Goal: Task Accomplishment & Management: Complete application form

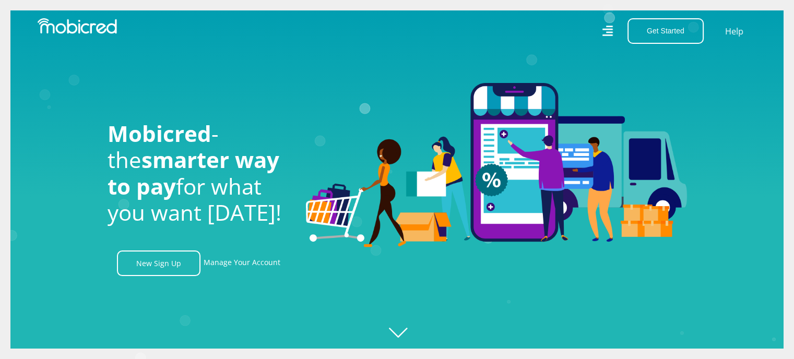
scroll to position [0, 2380]
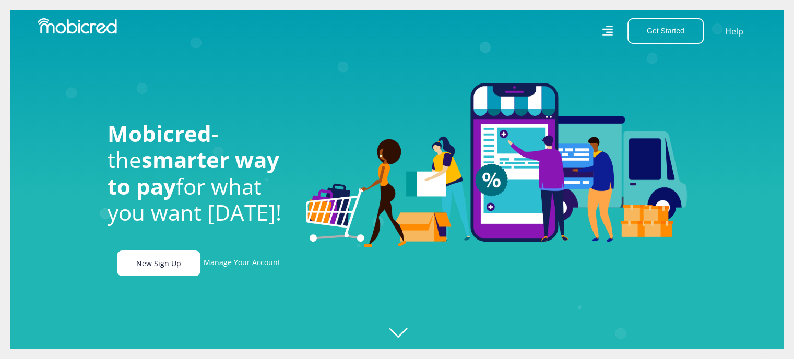
scroll to position [0, 2380]
click at [146, 264] on link "New Sign Up" at bounding box center [159, 264] width 84 height 26
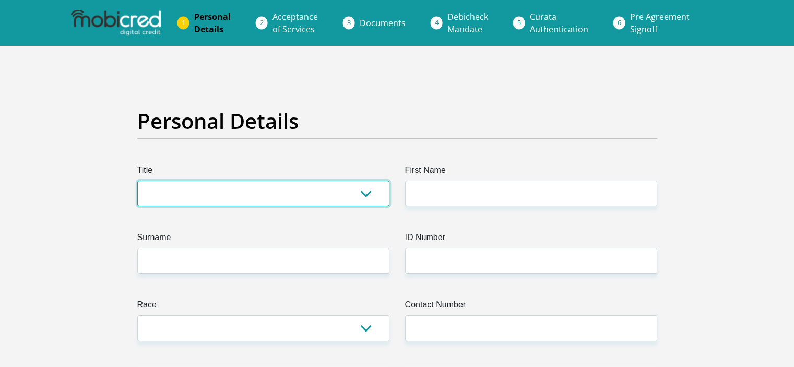
click at [225, 192] on select "Mr Ms Mrs Dr Other" at bounding box center [263, 194] width 252 height 26
select select "Mr"
click at [137, 181] on select "Mr Ms Mrs Dr Other" at bounding box center [263, 194] width 252 height 26
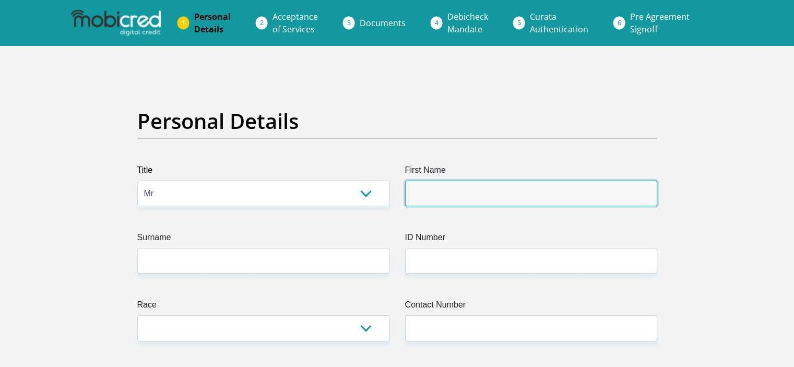
click at [461, 192] on input "First Name" at bounding box center [531, 194] width 252 height 26
type input "Phillips"
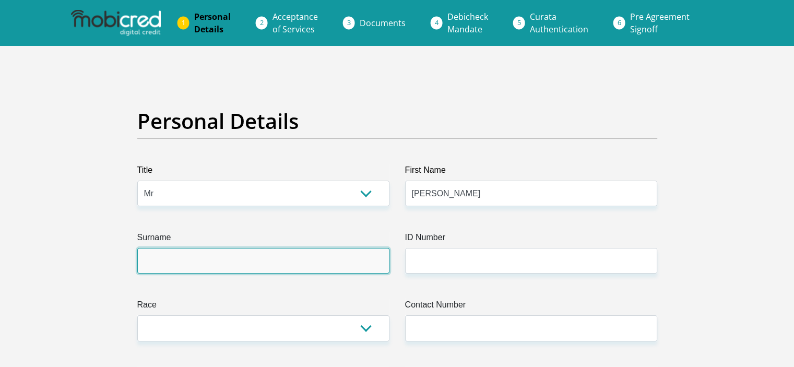
click at [268, 261] on input "Surname" at bounding box center [263, 261] width 252 height 26
type input "Mhlambi"
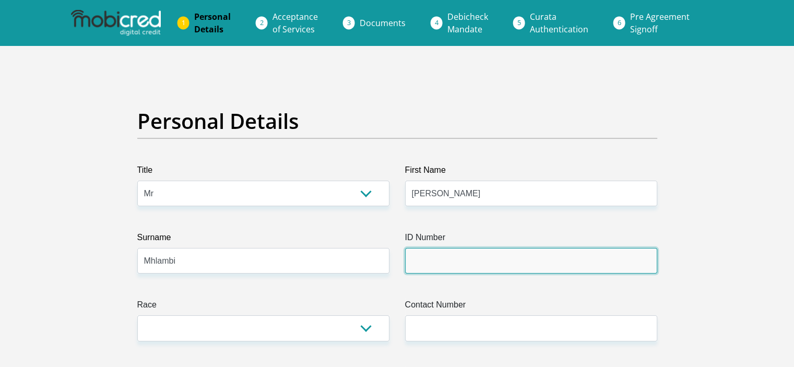
click at [469, 269] on input "ID Number" at bounding box center [531, 261] width 252 height 26
click at [420, 270] on input "ID Number" at bounding box center [531, 261] width 252 height 26
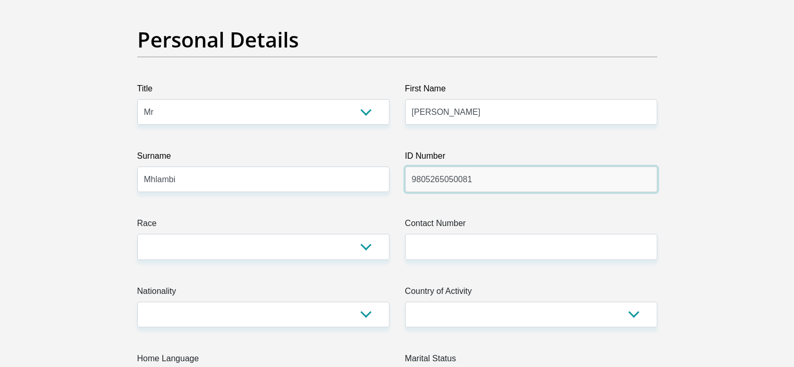
scroll to position [100, 0]
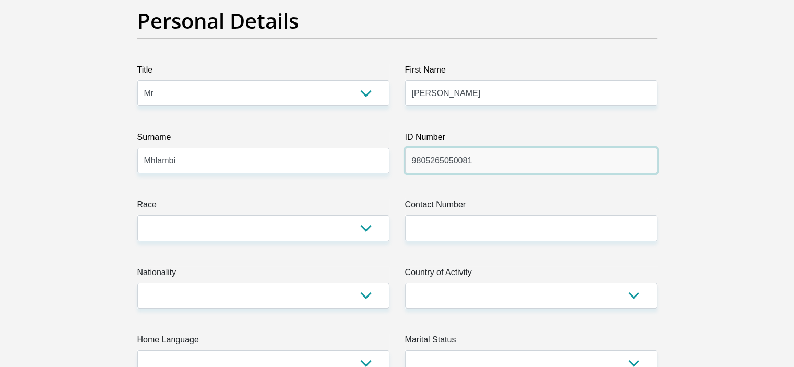
type input "9805265050081"
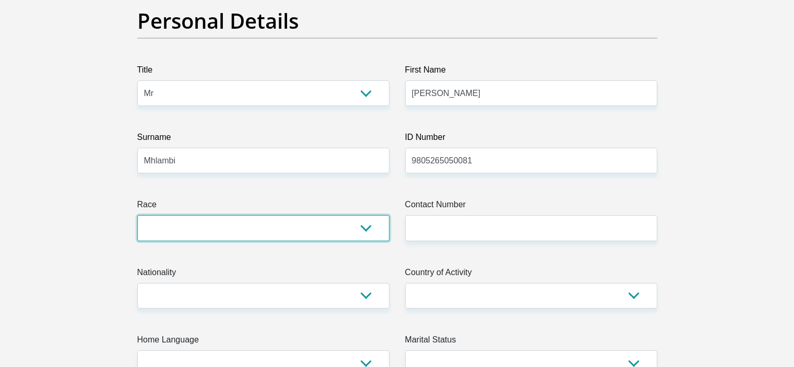
click at [352, 222] on select "Black Coloured Indian White Other" at bounding box center [263, 228] width 252 height 26
select select "1"
click at [137, 215] on select "Black Coloured Indian White Other" at bounding box center [263, 228] width 252 height 26
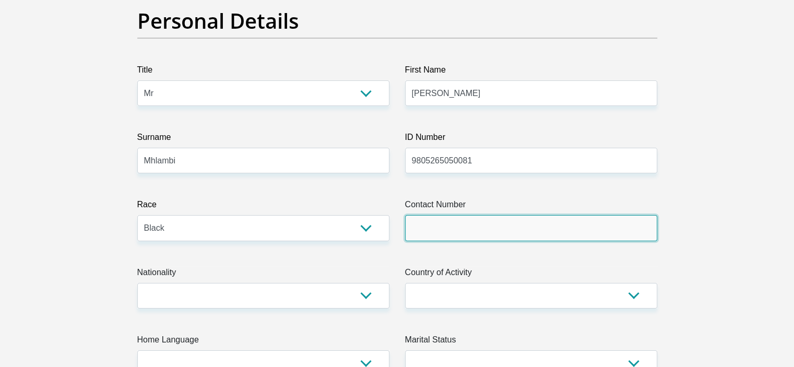
click at [487, 224] on input "Contact Number" at bounding box center [531, 228] width 252 height 26
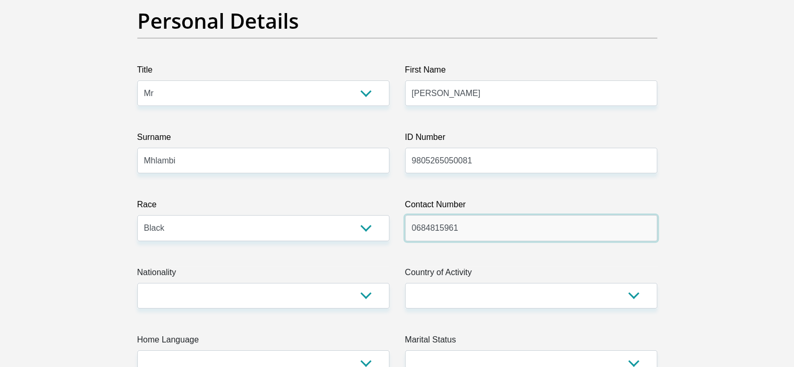
type input "0684815961"
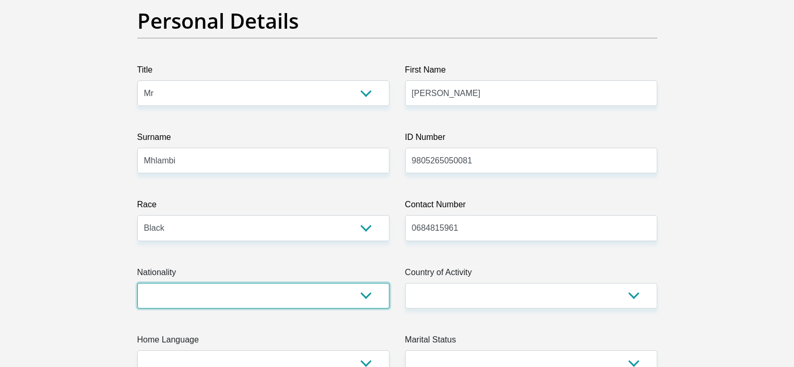
click at [378, 300] on select "South Africa Afghanistan Aland Islands Albania Algeria America Samoa American V…" at bounding box center [263, 296] width 252 height 26
select select "ZAF"
click at [137, 283] on select "South Africa Afghanistan Aland Islands Albania Algeria America Samoa American V…" at bounding box center [263, 296] width 252 height 26
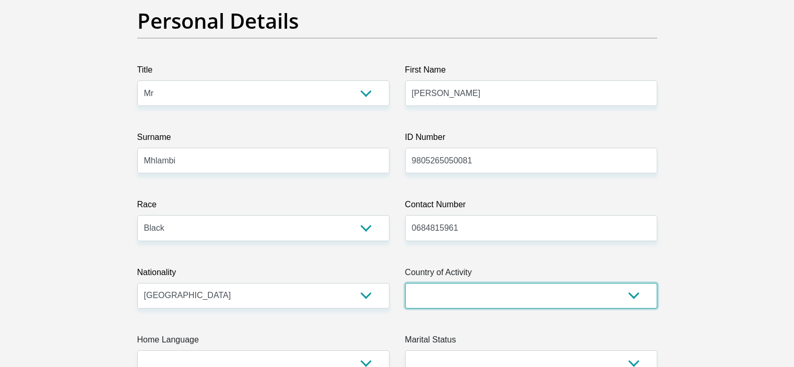
click at [490, 295] on select "South Africa Afghanistan Aland Islands Albania Algeria America Samoa American V…" at bounding box center [531, 296] width 252 height 26
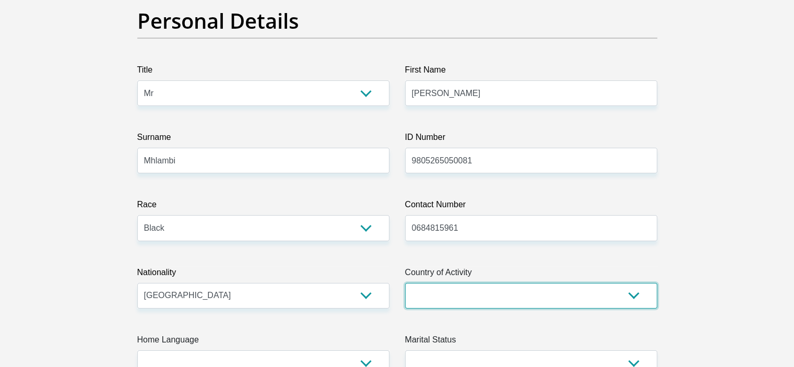
click at [569, 299] on select "South Africa Afghanistan Aland Islands Albania Algeria America Samoa American V…" at bounding box center [531, 296] width 252 height 26
select select "ZAF"
click at [405, 283] on select "South Africa Afghanistan Aland Islands Albania Algeria America Samoa American V…" at bounding box center [531, 296] width 252 height 26
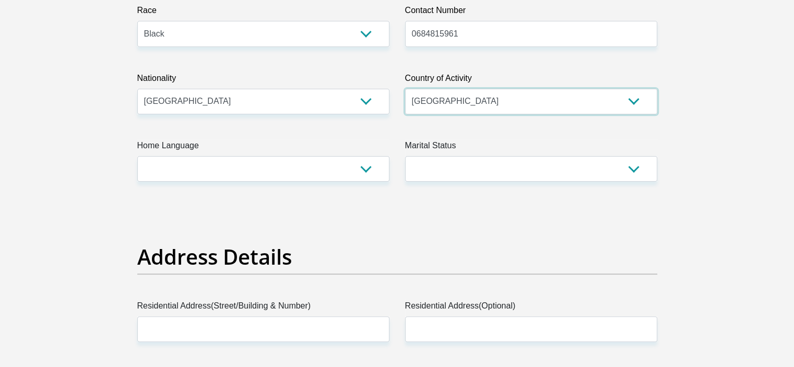
scroll to position [307, 0]
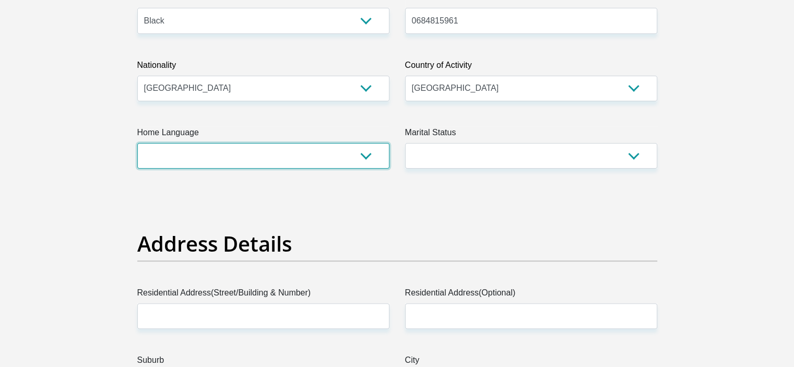
click at [376, 156] on select "Afrikaans English Sepedi South Ndebele Southern Sotho Swati Tsonga Tswana Venda…" at bounding box center [263, 156] width 252 height 26
select select "eng"
click at [137, 143] on select "Afrikaans English Sepedi South Ndebele Southern Sotho Swati Tsonga Tswana Venda…" at bounding box center [263, 156] width 252 height 26
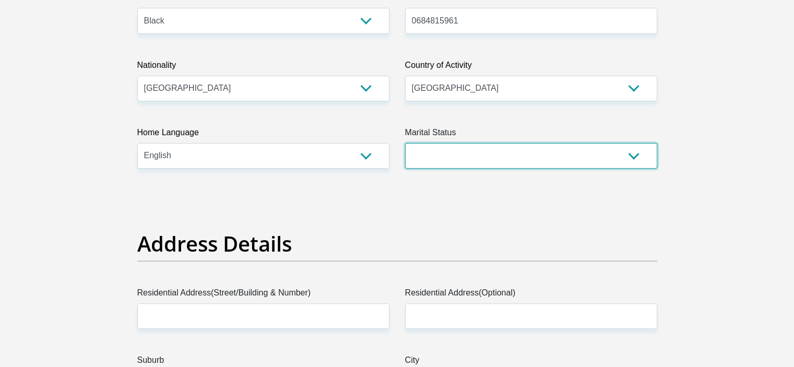
click at [470, 154] on select "Married ANC Single Divorced Widowed Married COP or Customary Law" at bounding box center [531, 156] width 252 height 26
select select "2"
click at [405, 143] on select "Married ANC Single Divorced Widowed Married COP or Customary Law" at bounding box center [531, 156] width 252 height 26
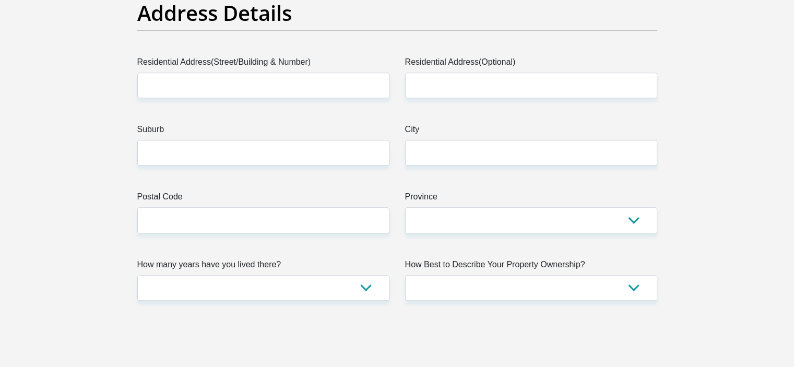
scroll to position [525, 0]
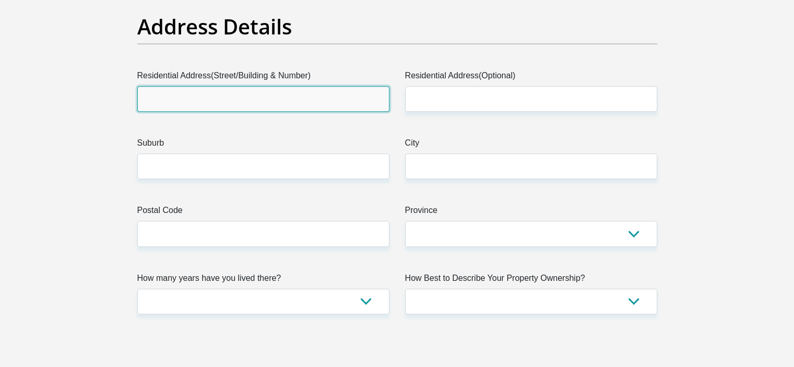
click at [307, 101] on input "Residential Address(Street/Building & Number)" at bounding box center [263, 99] width 252 height 26
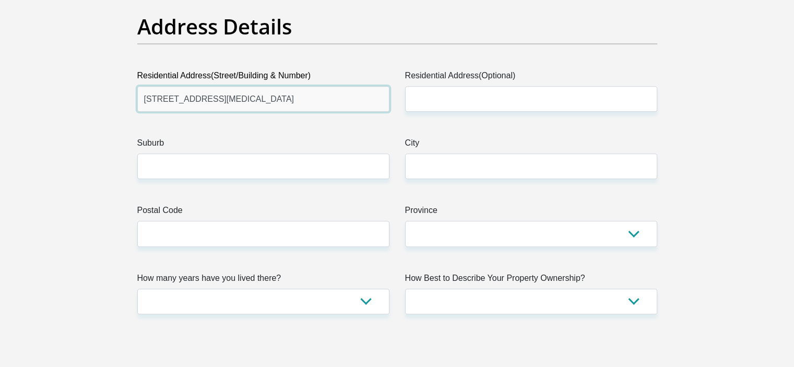
type input "691 Morula street"
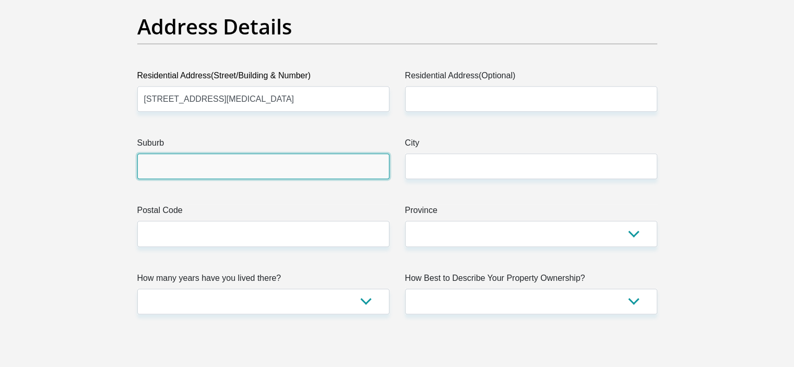
click at [246, 166] on input "Suburb" at bounding box center [263, 166] width 252 height 26
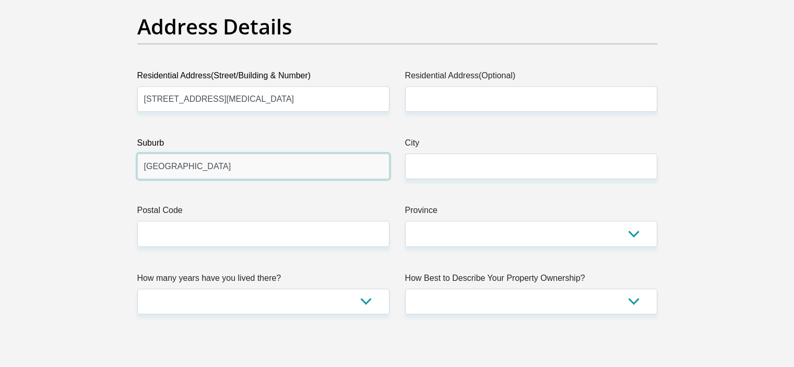
type input "Pretoria North"
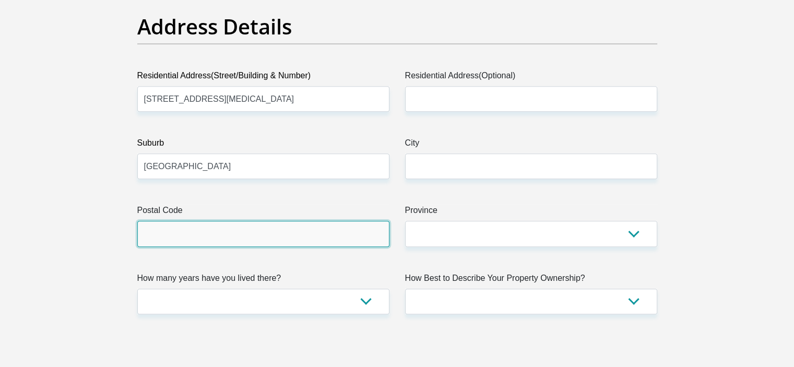
click at [186, 234] on input "Postal Code" at bounding box center [263, 234] width 252 height 26
type input "0152"
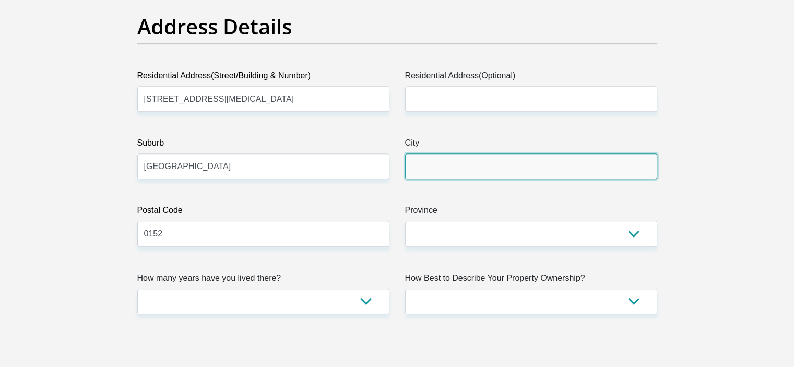
click at [455, 166] on input "City" at bounding box center [531, 166] width 252 height 26
type input "Pretoria"
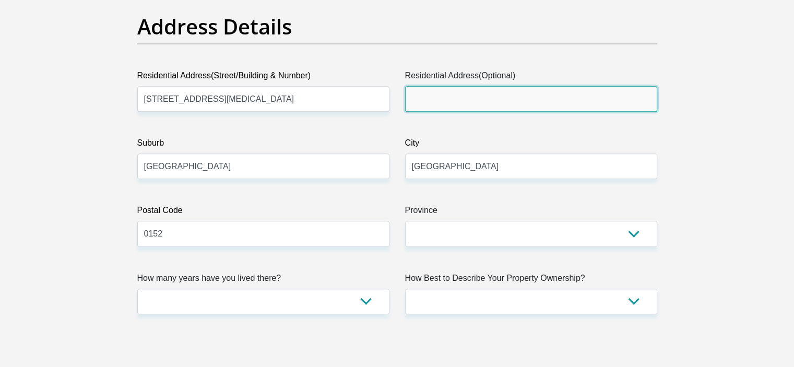
click at [514, 104] on input "Residential Address(Optional)" at bounding box center [531, 99] width 252 height 26
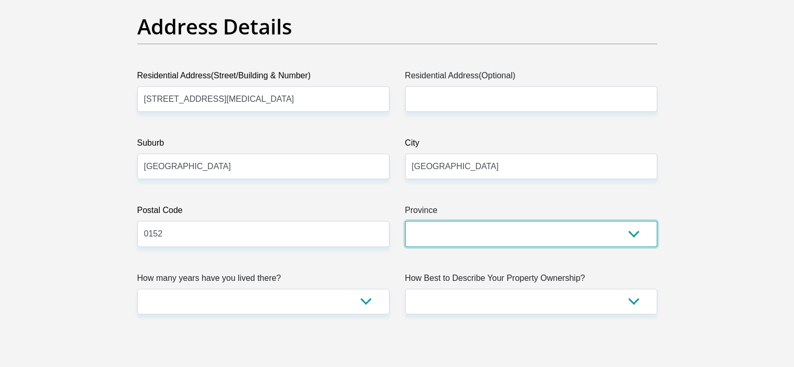
click at [534, 237] on select "Eastern Cape Free State Gauteng KwaZulu-Natal Limpopo Mpumalanga Northern Cape …" at bounding box center [531, 234] width 252 height 26
select select "Gauteng"
click at [405, 221] on select "Eastern Cape Free State Gauteng KwaZulu-Natal Limpopo Mpumalanga Northern Cape …" at bounding box center [531, 234] width 252 height 26
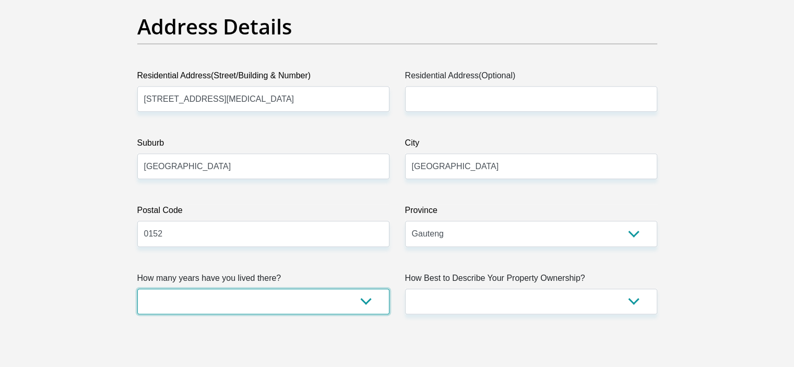
click at [361, 301] on select "less than 1 year 1-3 years 3-5 years 5+ years" at bounding box center [263, 302] width 252 height 26
select select "5"
click at [137, 289] on select "less than 1 year 1-3 years 3-5 years 5+ years" at bounding box center [263, 302] width 252 height 26
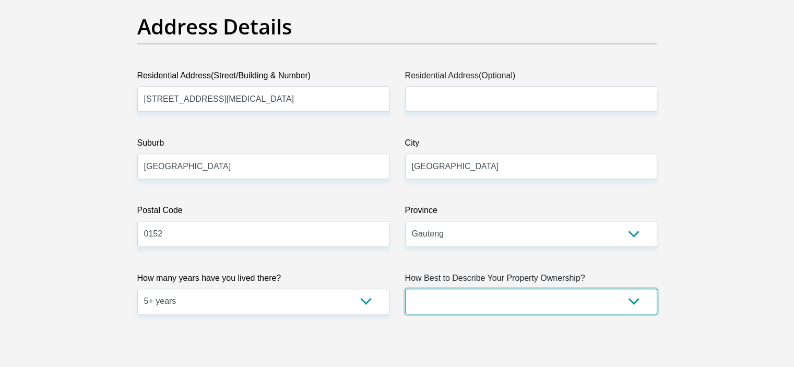
click at [627, 304] on select "Owned Rented Family Owned Company Dwelling" at bounding box center [531, 302] width 252 height 26
select select "parents"
click at [405, 289] on select "Owned Rented Family Owned Company Dwelling" at bounding box center [531, 302] width 252 height 26
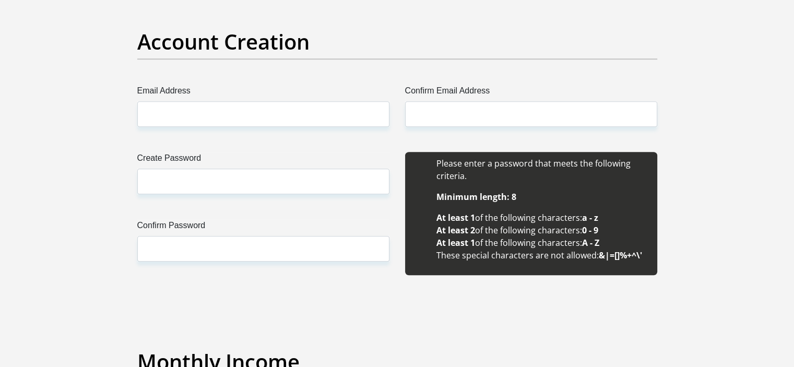
scroll to position [885, 0]
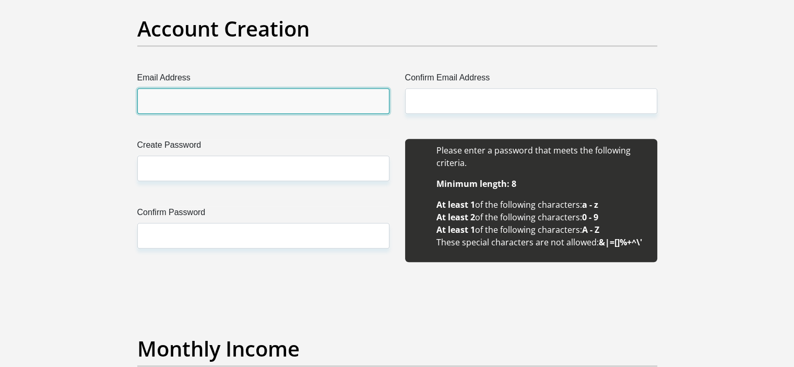
click at [267, 108] on input "Email Address" at bounding box center [263, 101] width 252 height 26
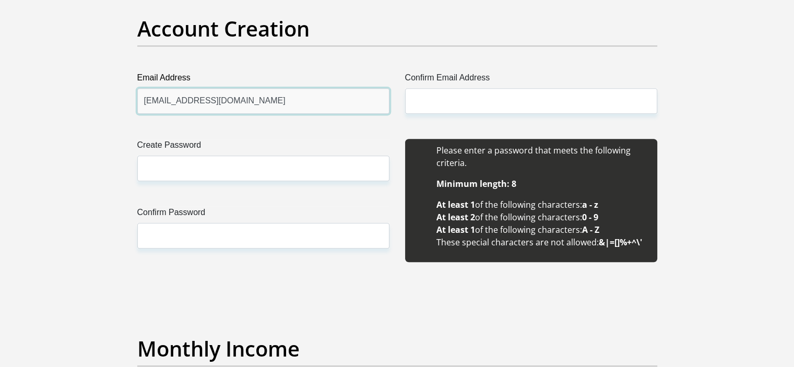
type input "psmhlambi111@gmail.com"
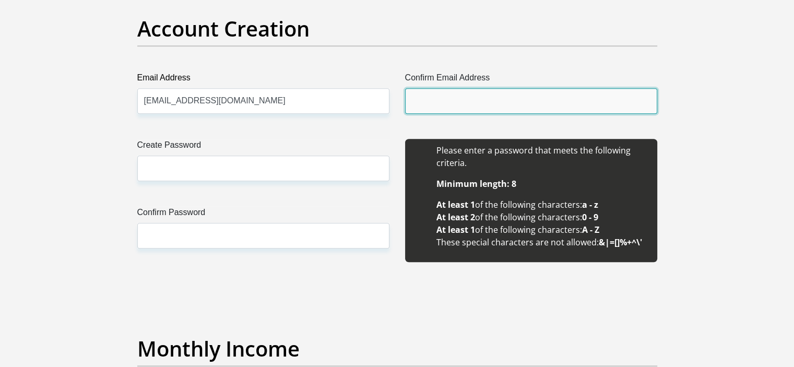
click at [428, 91] on input "Confirm Email Address" at bounding box center [531, 101] width 252 height 26
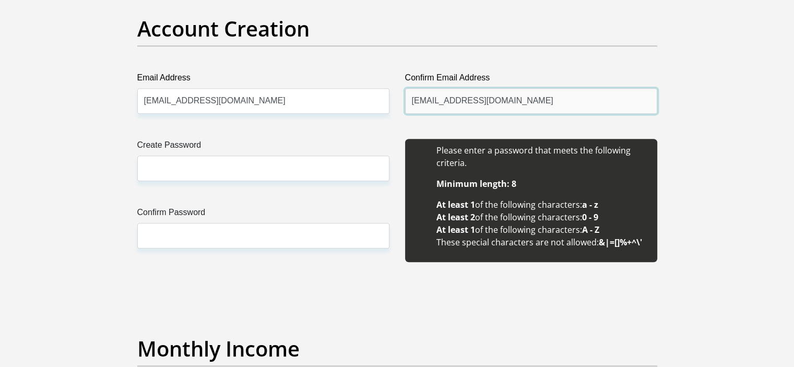
type input "psmhlambi111@gmail.com"
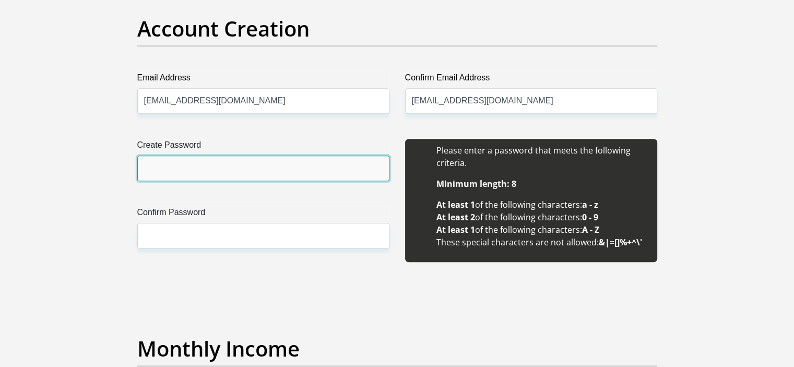
click at [239, 165] on input "Create Password" at bounding box center [263, 169] width 252 height 26
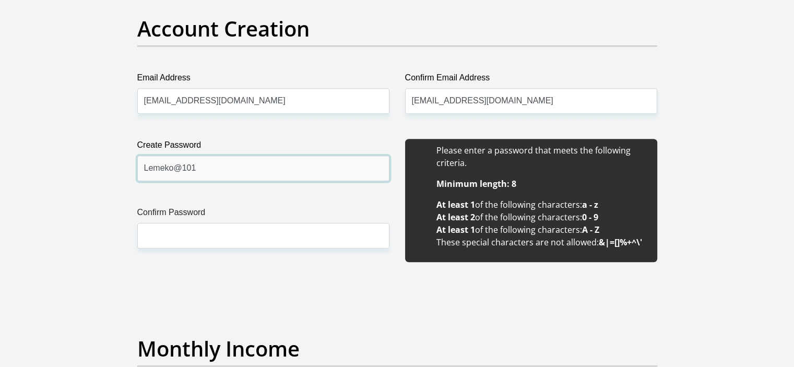
type input "Lemeko@101"
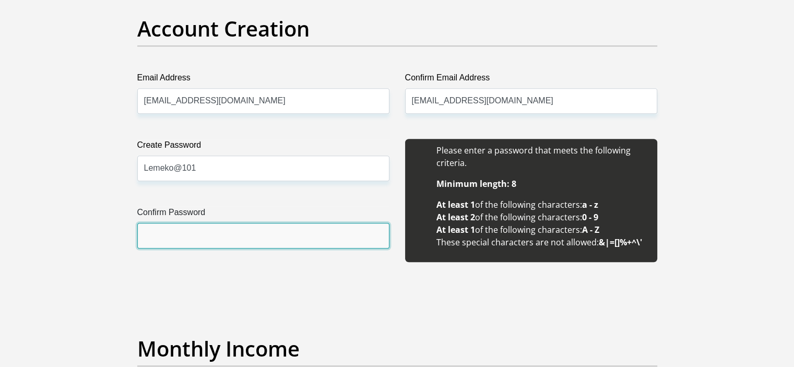
click at [177, 236] on input "Confirm Password" at bounding box center [263, 236] width 252 height 26
type input "Lemeko@101"
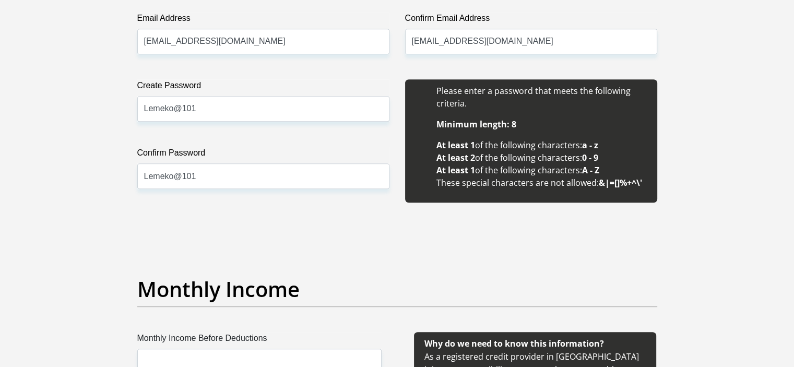
click at [206, 108] on input "Lemeko@101" at bounding box center [263, 109] width 252 height 26
type input "Lemeko@10111"
click at [311, 175] on input "Lemeko@101" at bounding box center [263, 176] width 252 height 26
type input "Lemeko@10111"
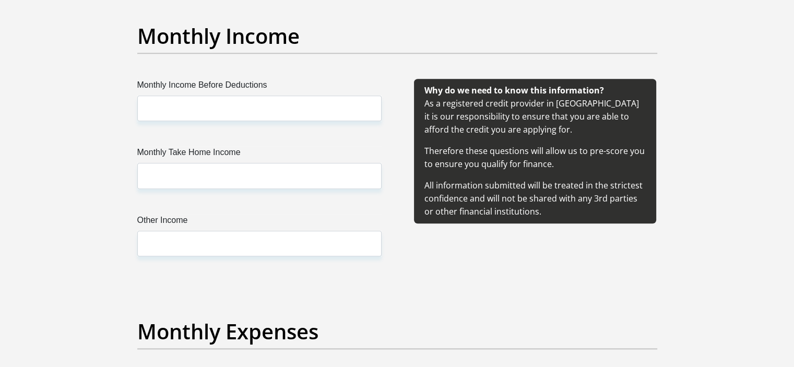
scroll to position [1225, 0]
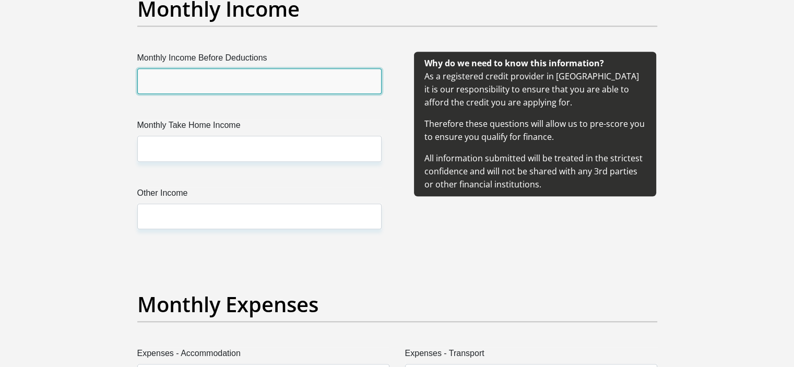
click at [246, 86] on input "Monthly Income Before Deductions" at bounding box center [259, 81] width 244 height 26
type input "10500"
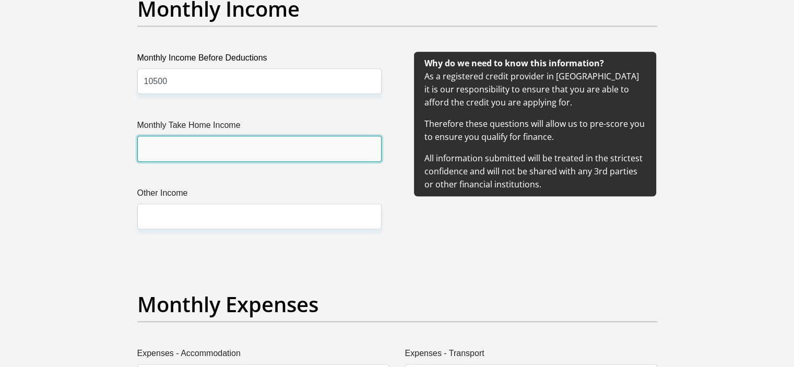
click at [174, 149] on input "Monthly Take Home Income" at bounding box center [259, 149] width 244 height 26
type input "0"
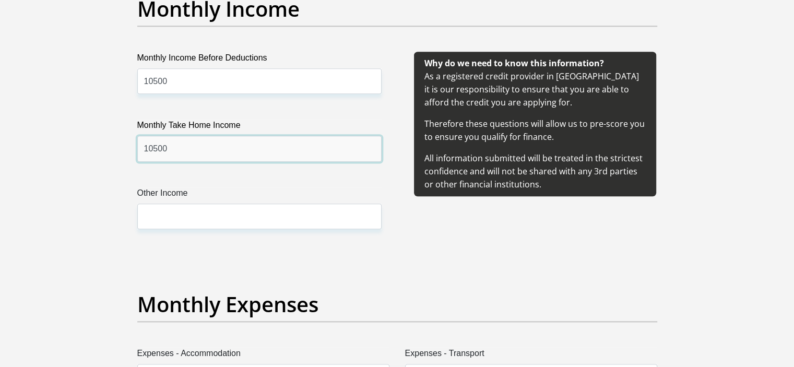
type input "10500"
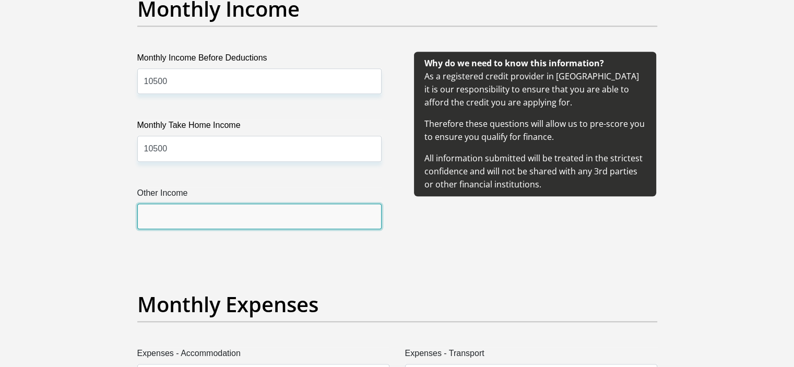
click at [179, 208] on input "Other Income" at bounding box center [259, 217] width 244 height 26
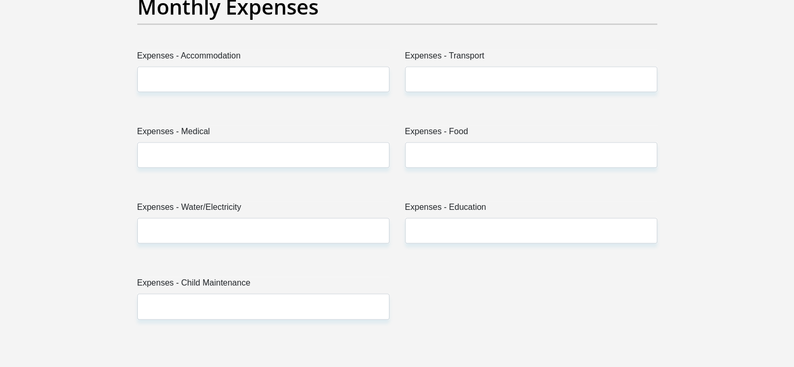
scroll to position [1514, 0]
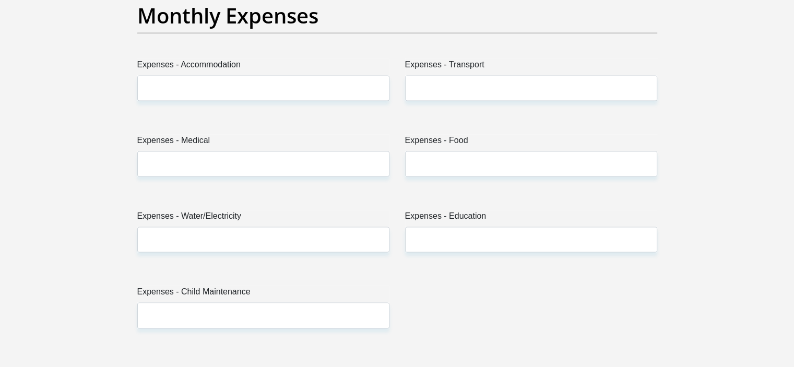
type input "4000"
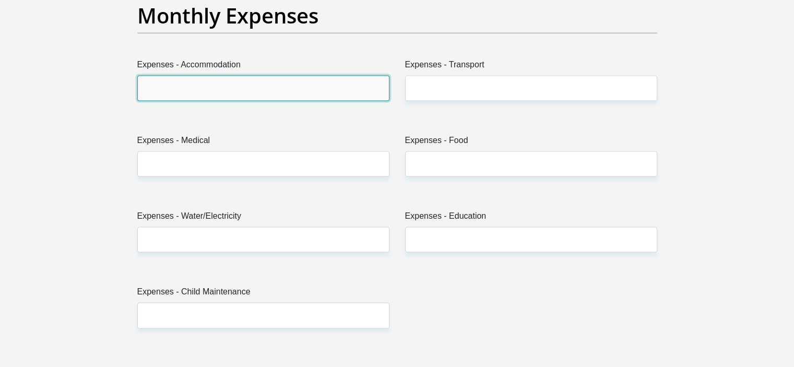
click at [287, 91] on input "Expenses - Accommodation" at bounding box center [263, 88] width 252 height 26
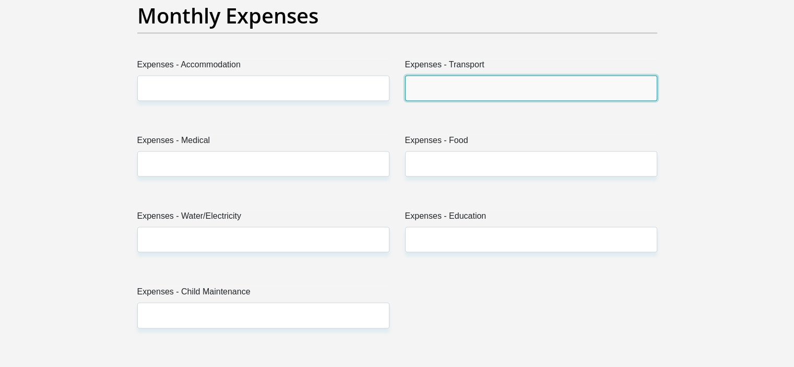
click at [467, 89] on input "Expenses - Transport" at bounding box center [531, 88] width 252 height 26
type input "20000"
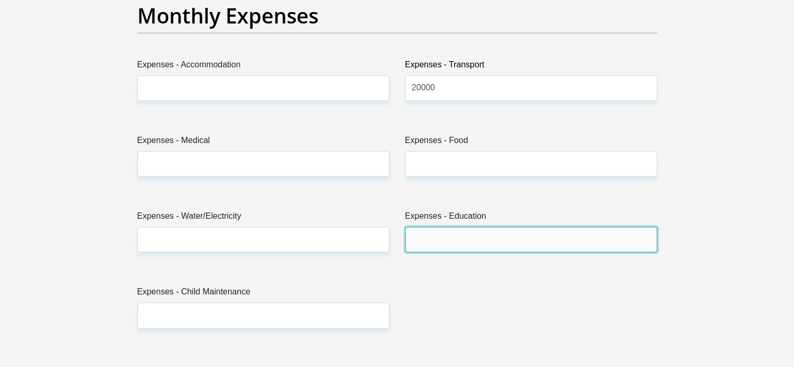
click at [435, 240] on input "Expenses - Education" at bounding box center [531, 240] width 252 height 26
type input "0"
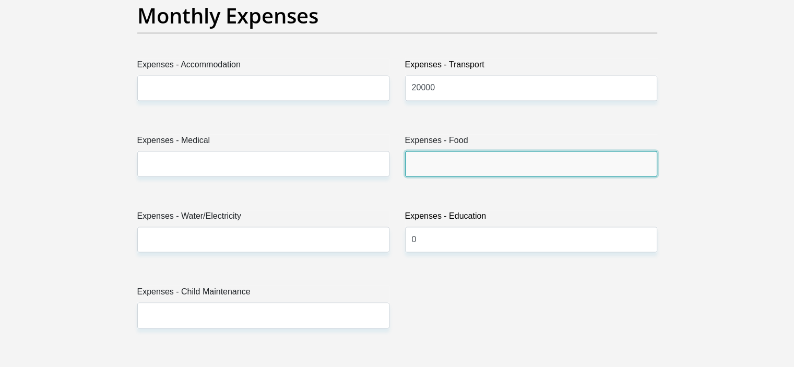
click at [491, 170] on input "Expenses - Food" at bounding box center [531, 164] width 252 height 26
type input "1000"
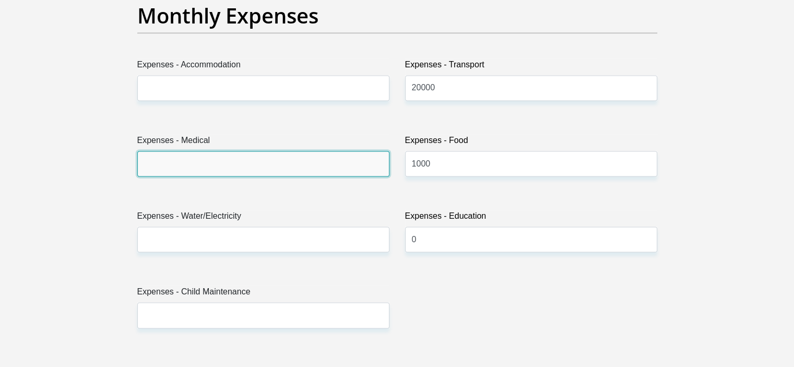
click at [373, 169] on input "Expenses - Medical" at bounding box center [263, 164] width 252 height 26
type input "0"
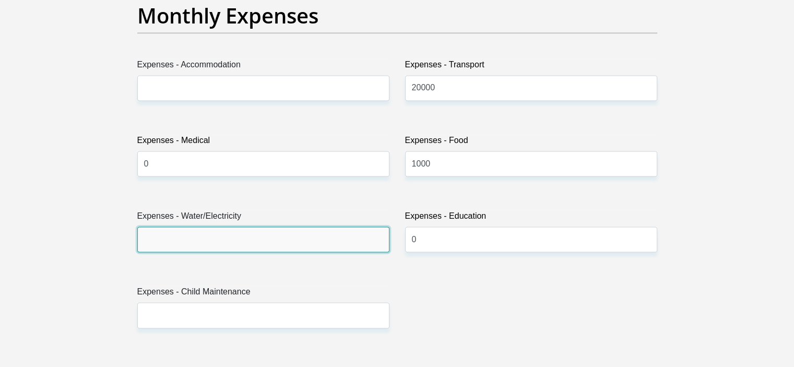
click at [283, 239] on input "Expenses - Water/Electricity" at bounding box center [263, 240] width 252 height 26
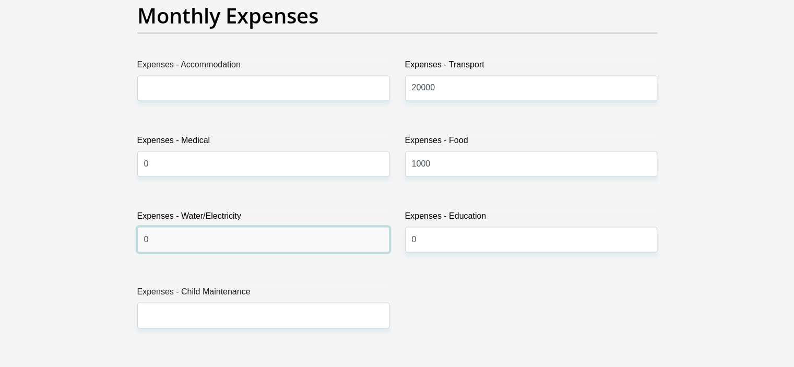
type input "0"
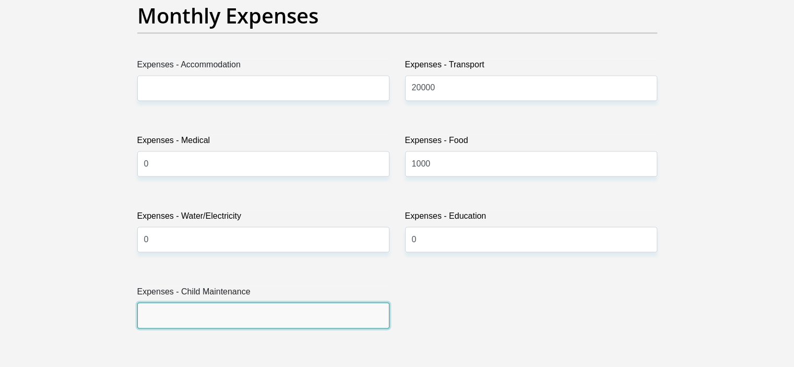
click at [198, 320] on input "Expenses - Child Maintenance" at bounding box center [263, 315] width 252 height 26
type input "2000"
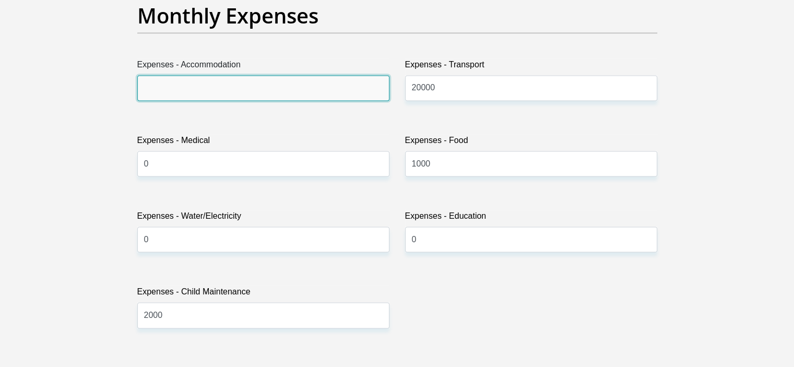
click at [236, 90] on input "Expenses - Accommodation" at bounding box center [263, 88] width 252 height 26
type input "0"
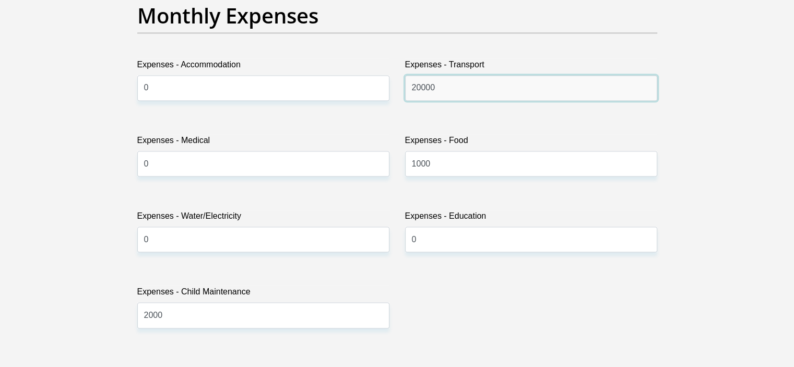
click at [455, 85] on input "20000" at bounding box center [531, 88] width 252 height 26
type input "2000"
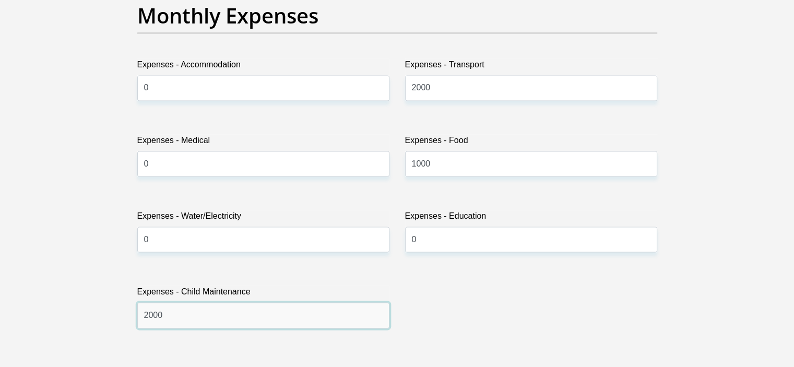
click at [224, 313] on input "2000" at bounding box center [263, 315] width 252 height 26
type input "2"
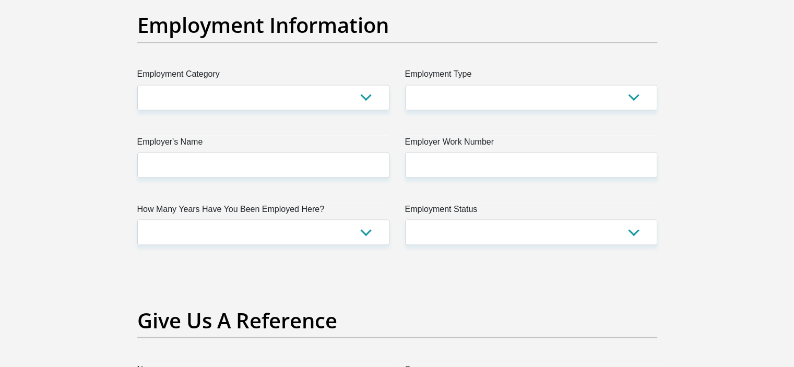
scroll to position [1910, 0]
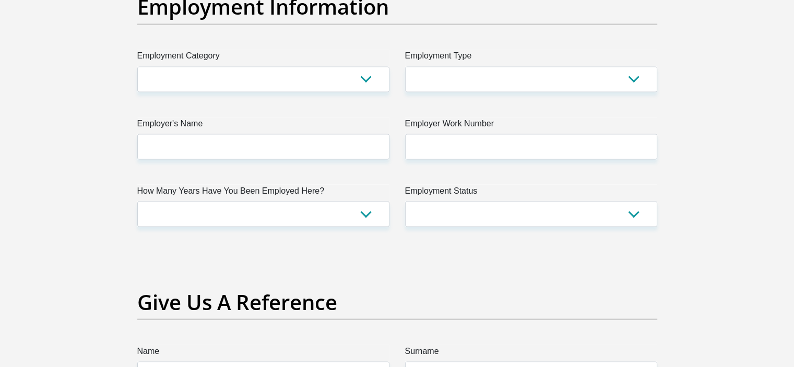
type input "1500"
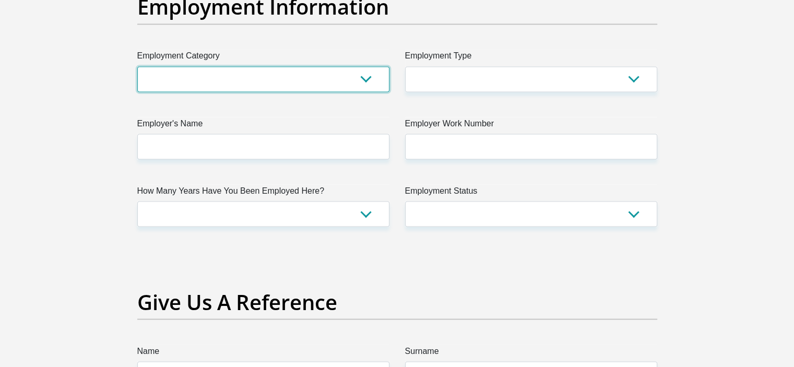
click at [365, 83] on select "AGRICULTURE ALCOHOL & TOBACCO CONSTRUCTION MATERIALS METALLURGY EQUIPMENT FOR R…" at bounding box center [263, 79] width 252 height 26
select select "17"
click at [137, 66] on select "AGRICULTURE ALCOHOL & TOBACCO CONSTRUCTION MATERIALS METALLURGY EQUIPMENT FOR R…" at bounding box center [263, 79] width 252 height 26
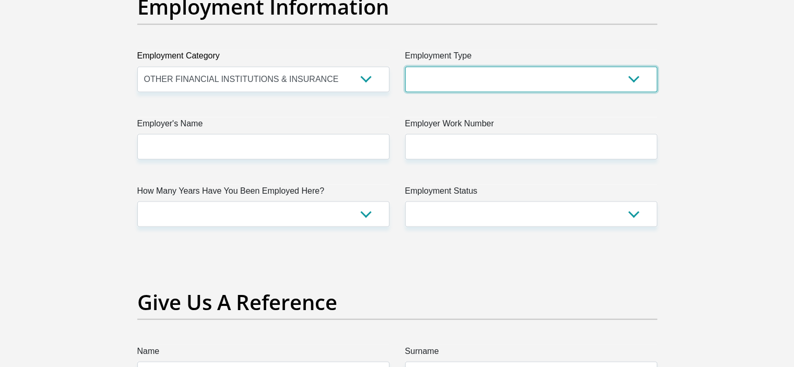
click at [574, 75] on select "College/Lecturer Craft Seller Creative Driver Executive Farmer Forces - Non Com…" at bounding box center [531, 79] width 252 height 26
select select "Unknown/Other"
click at [405, 66] on select "College/Lecturer Craft Seller Creative Driver Executive Farmer Forces - Non Com…" at bounding box center [531, 79] width 252 height 26
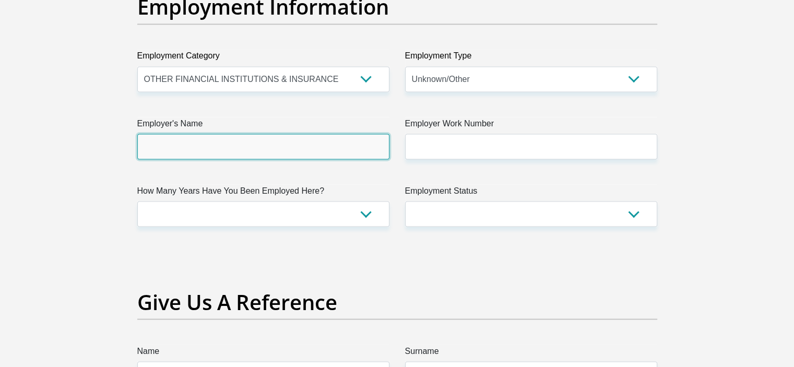
click at [237, 146] on input "Employer's Name" at bounding box center [263, 147] width 252 height 26
type input "Hastings"
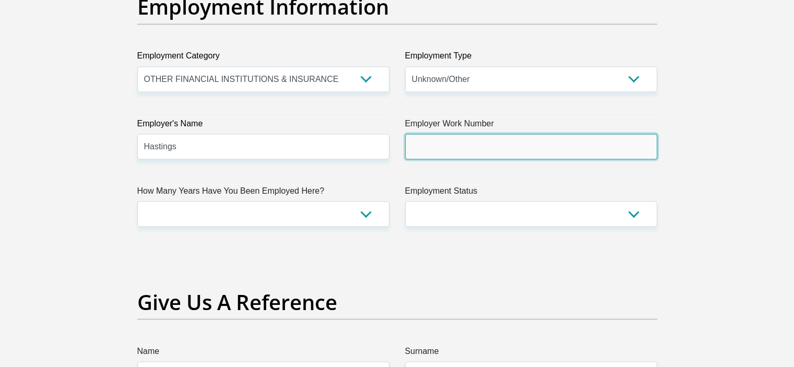
click at [445, 141] on input "Employer Work Number" at bounding box center [531, 147] width 252 height 26
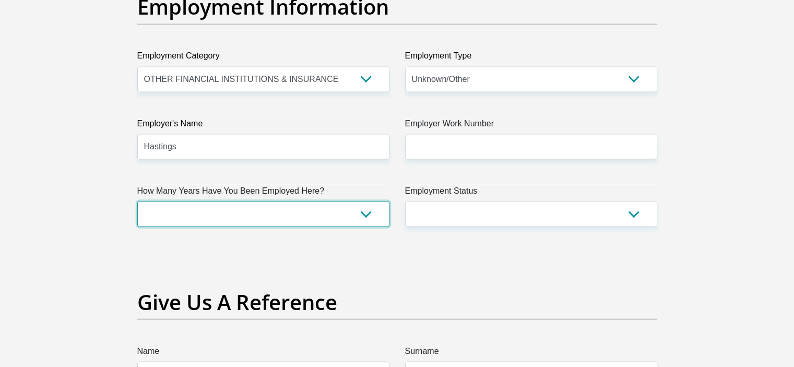
click at [262, 212] on select "less than 1 year 1-3 years 3-5 years 5+ years" at bounding box center [263, 214] width 252 height 26
select select "6"
click at [137, 201] on select "less than 1 year 1-3 years 3-5 years 5+ years" at bounding box center [263, 214] width 252 height 26
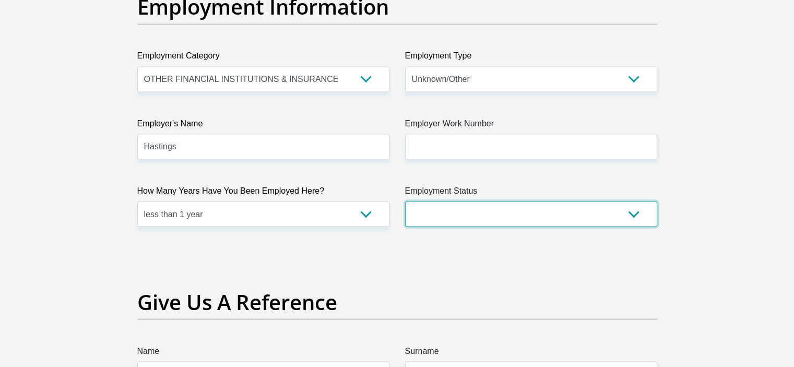
click at [478, 210] on select "Permanent/Full-time Part-time/Casual Contract Worker Self-Employed Housewife Re…" at bounding box center [531, 214] width 252 height 26
select select "3"
click at [405, 201] on select "Permanent/Full-time Part-time/Casual Contract Worker Self-Employed Housewife Re…" at bounding box center [531, 214] width 252 height 26
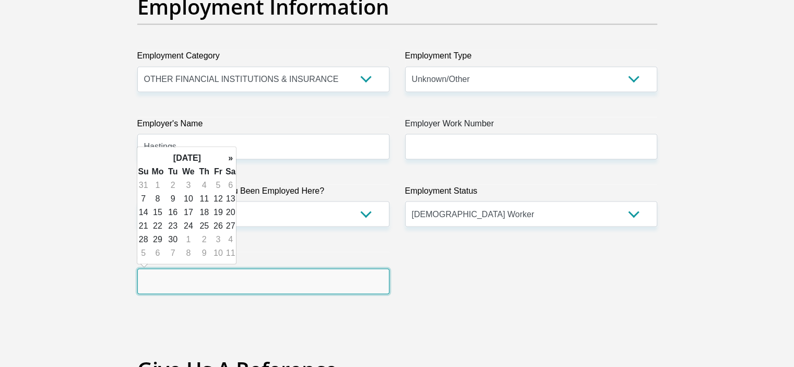
click at [171, 280] on input "text" at bounding box center [263, 281] width 252 height 26
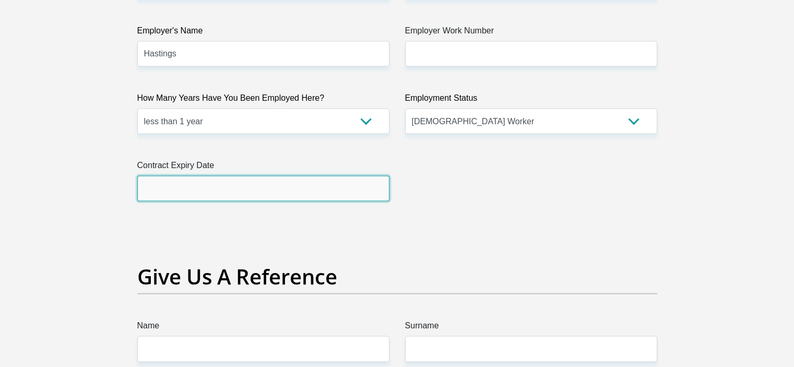
scroll to position [1989, 0]
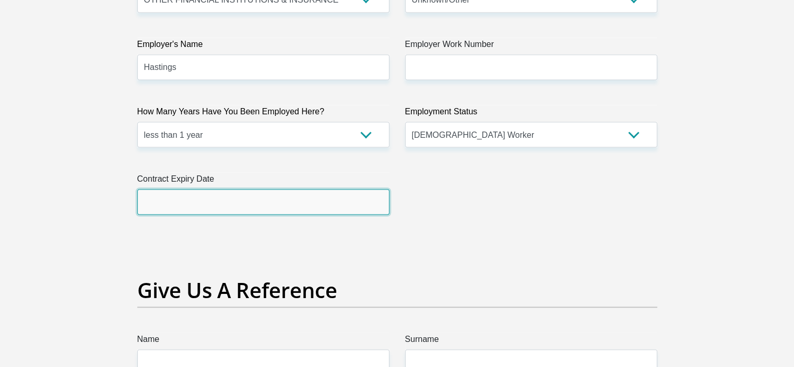
click at [297, 198] on input "text" at bounding box center [263, 202] width 252 height 26
click at [238, 197] on input "text" at bounding box center [263, 202] width 252 height 26
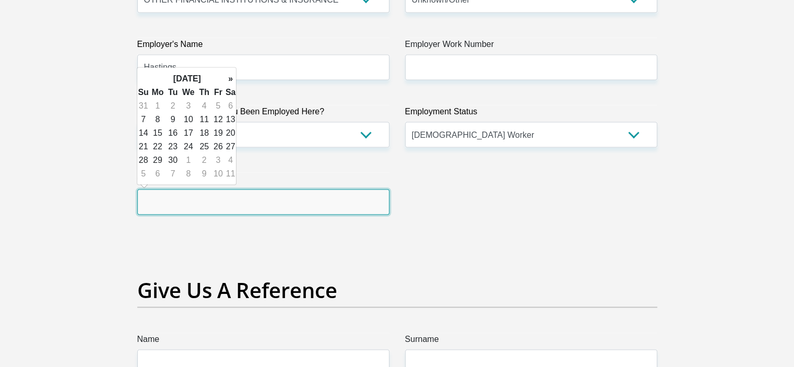
click at [192, 196] on input "text" at bounding box center [263, 202] width 252 height 26
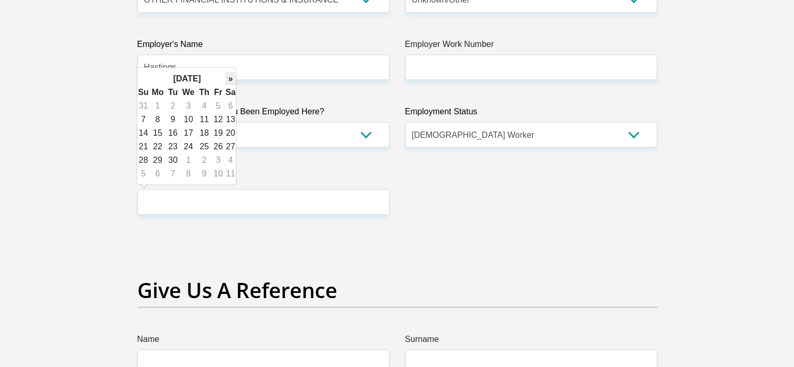
click at [232, 75] on th "»" at bounding box center [230, 79] width 11 height 14
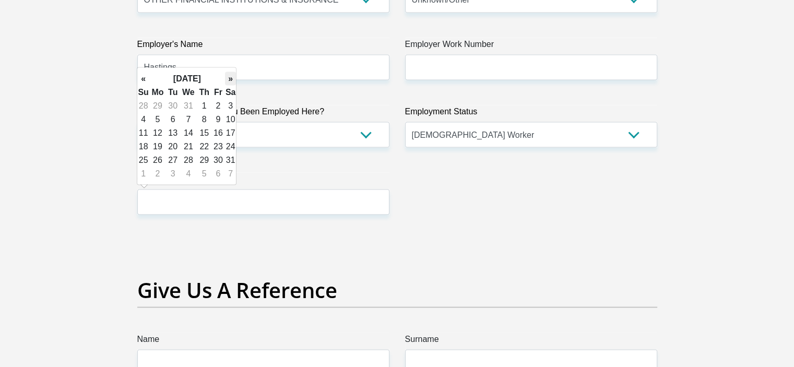
click at [232, 75] on th "»" at bounding box center [230, 79] width 11 height 14
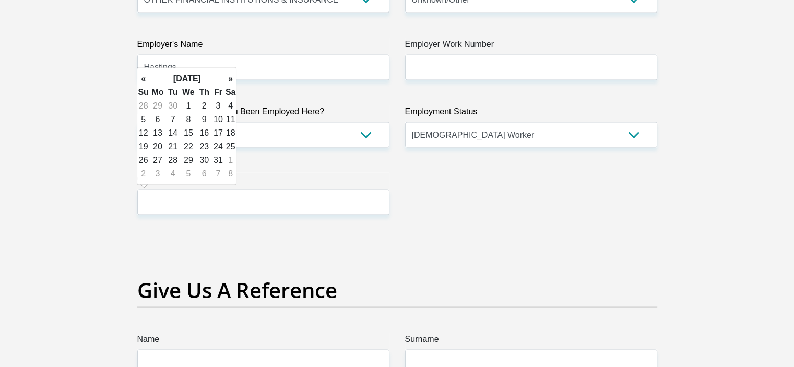
click at [232, 75] on th "»" at bounding box center [230, 79] width 11 height 14
click at [152, 171] on td "31" at bounding box center [157, 174] width 17 height 14
type input "2026/08/31"
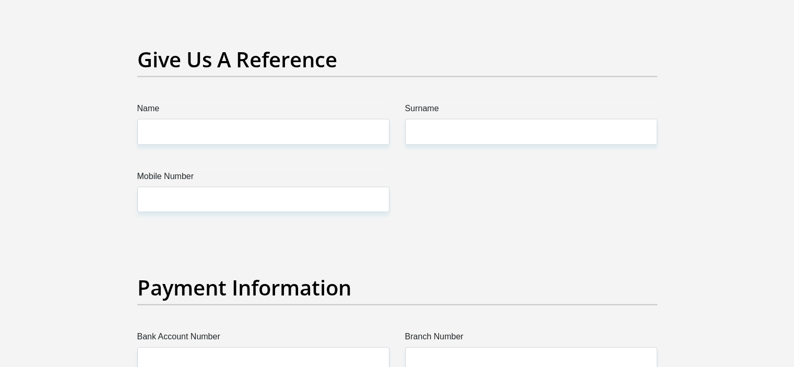
scroll to position [2202, 0]
